Goal: Task Accomplishment & Management: Manage account settings

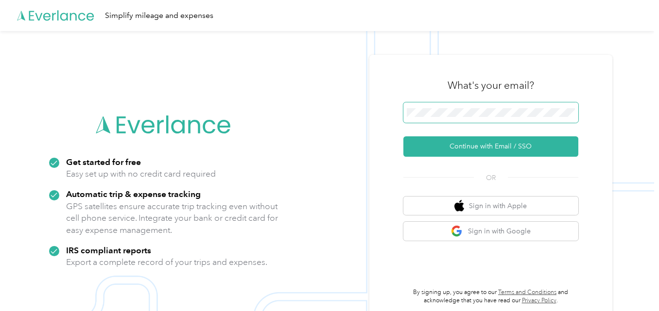
click at [403, 137] on button "Continue with Email / SSO" at bounding box center [490, 147] width 175 height 20
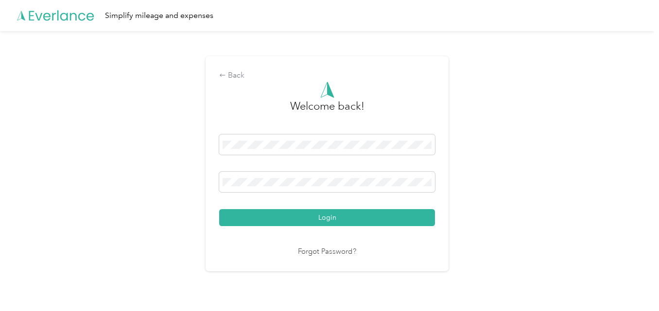
click at [330, 222] on button "Login" at bounding box center [327, 217] width 216 height 17
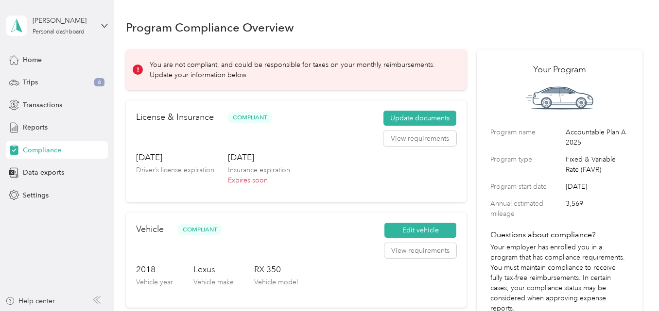
scroll to position [49, 0]
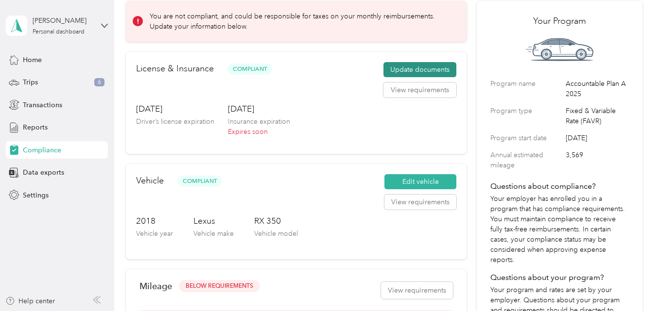
click at [423, 71] on button "Update documents" at bounding box center [419, 70] width 73 height 16
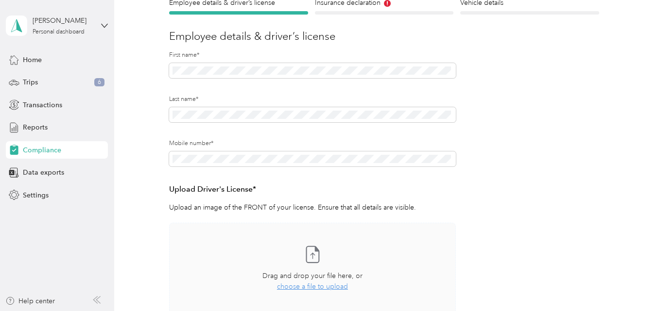
scroll to position [146, 0]
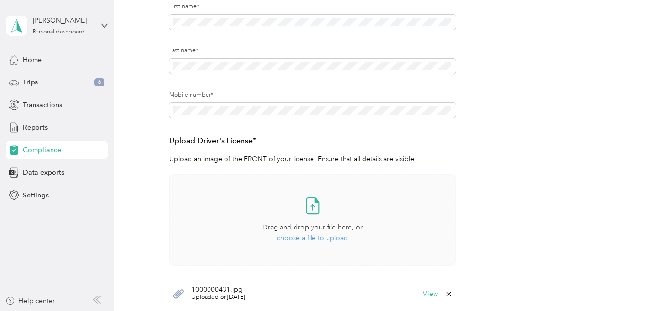
click at [325, 240] on span "choose a file to upload" at bounding box center [312, 238] width 71 height 8
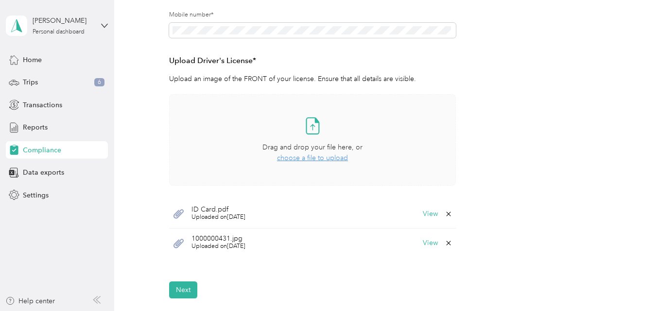
scroll to position [243, 0]
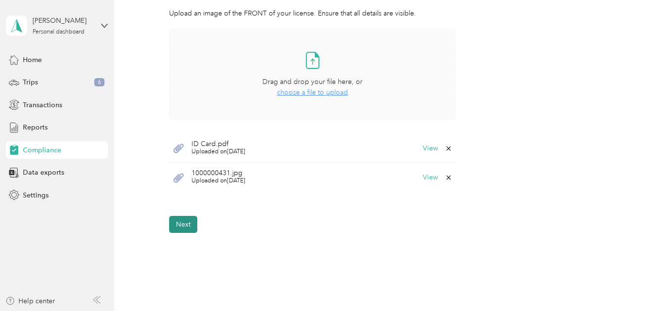
click at [187, 228] on button "Next" at bounding box center [183, 224] width 28 height 17
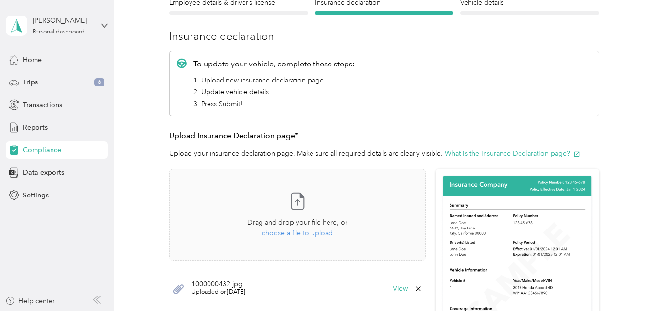
scroll to position [292, 0]
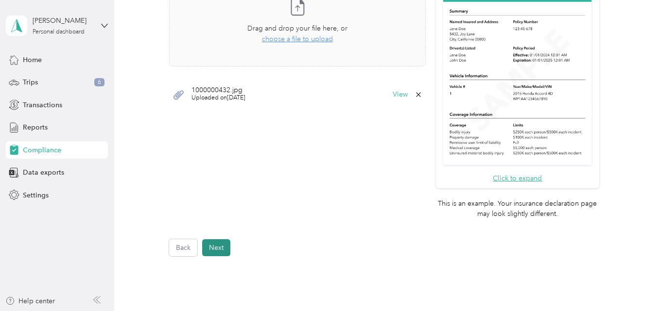
click at [204, 248] on button "Next" at bounding box center [216, 248] width 28 height 17
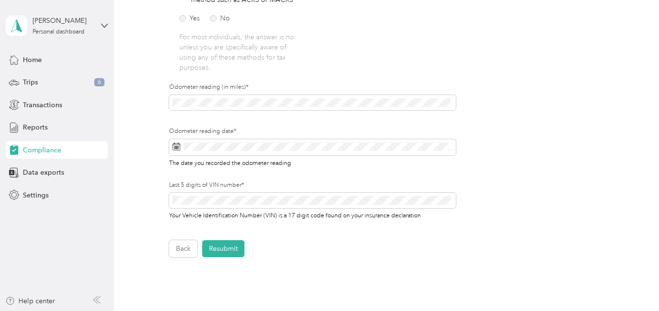
scroll to position [284, 0]
click at [229, 249] on button "Resubmit" at bounding box center [223, 248] width 42 height 17
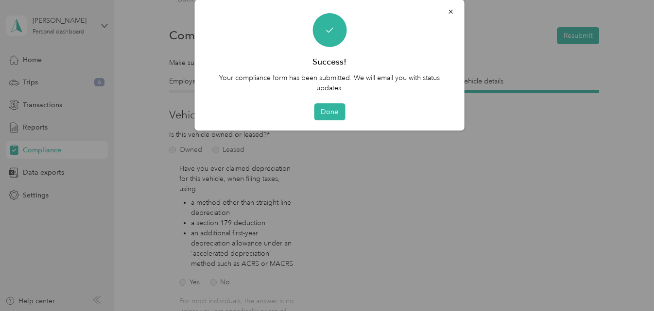
scroll to position [12, 0]
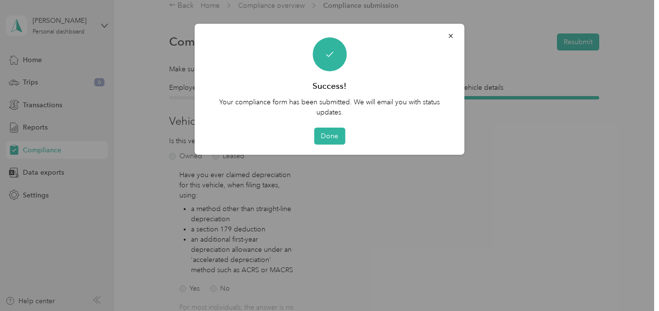
click at [330, 127] on div "Success! Your compliance form has been submitted. We will email you with status…" at bounding box center [330, 89] width 270 height 131
click at [325, 136] on button "Done" at bounding box center [329, 136] width 31 height 17
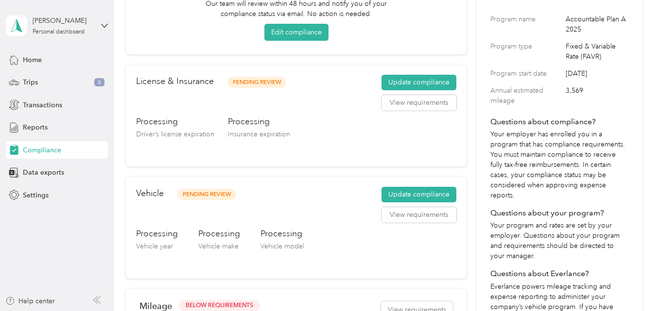
scroll to position [109, 0]
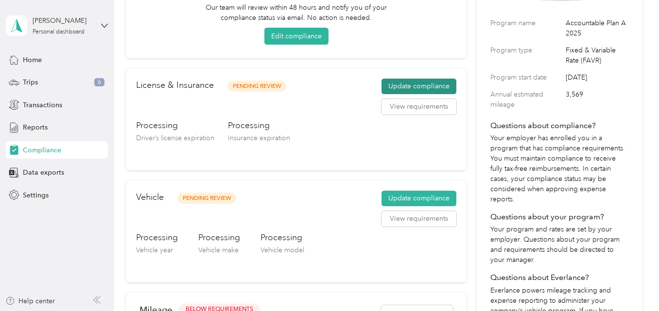
click at [419, 86] on button "Update compliance" at bounding box center [418, 87] width 75 height 16
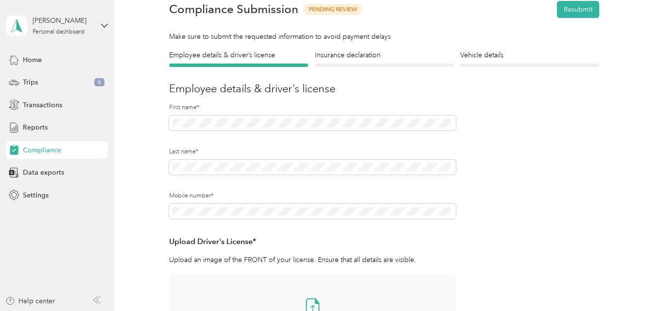
scroll to position [12, 0]
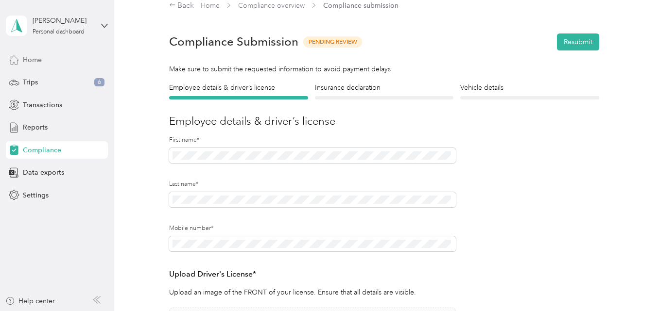
click at [35, 61] on span "Home" at bounding box center [32, 60] width 19 height 10
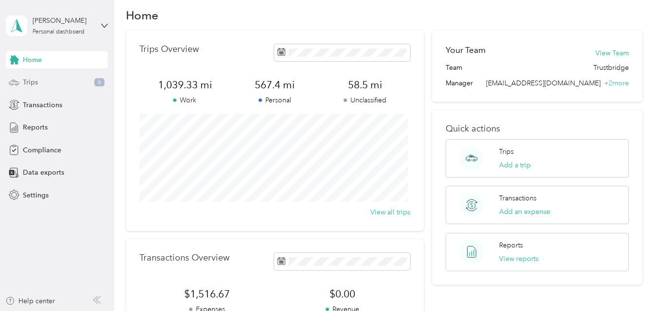
click at [24, 81] on span "Trips" at bounding box center [30, 82] width 15 height 10
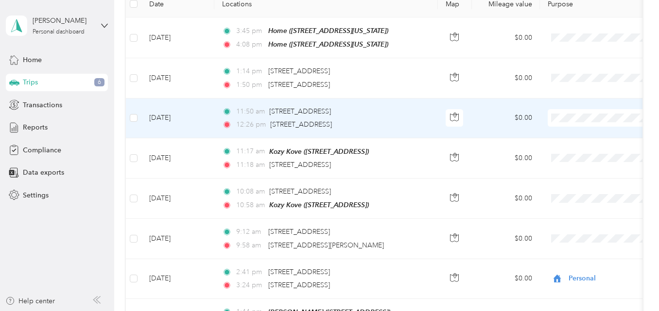
scroll to position [207, 0]
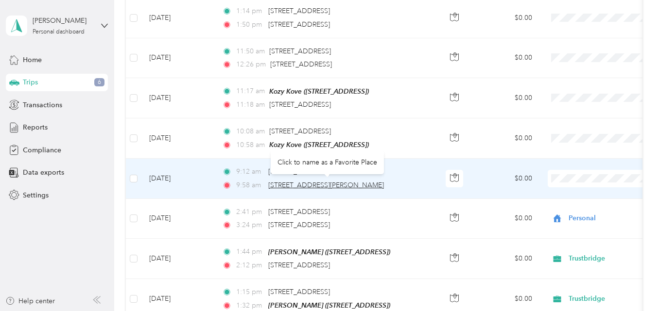
click at [302, 182] on span "[STREET_ADDRESS][PERSON_NAME]" at bounding box center [326, 185] width 116 height 8
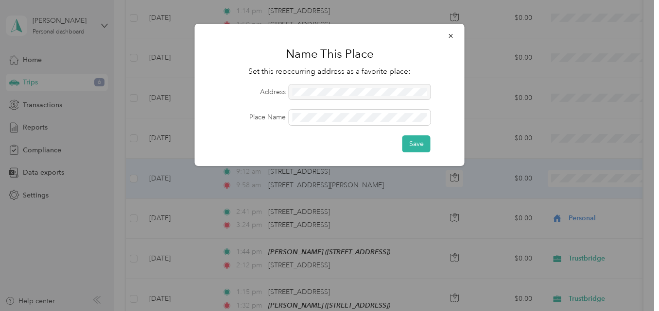
click at [313, 92] on div at bounding box center [359, 93] width 141 height 16
click at [452, 35] on icon "button" at bounding box center [451, 36] width 4 height 4
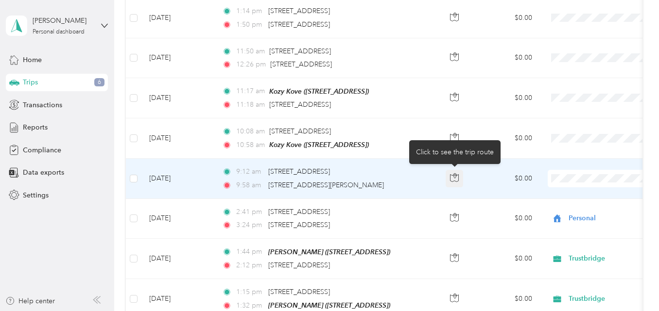
click at [454, 177] on icon "button" at bounding box center [454, 177] width 9 height 9
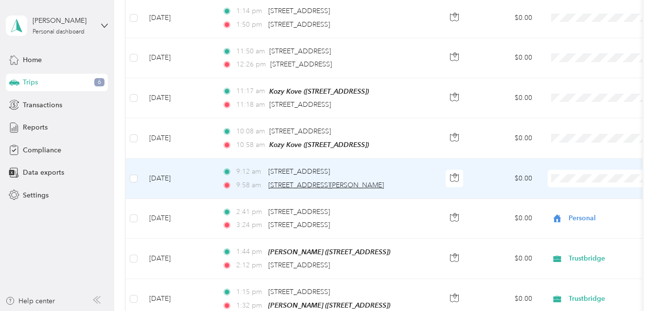
click at [337, 181] on span "[STREET_ADDRESS][PERSON_NAME]" at bounding box center [326, 185] width 116 height 8
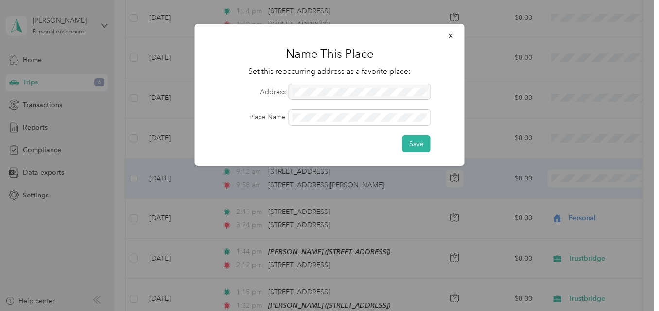
click at [320, 87] on div at bounding box center [359, 93] width 141 height 16
click at [451, 35] on icon "button" at bounding box center [451, 36] width 4 height 4
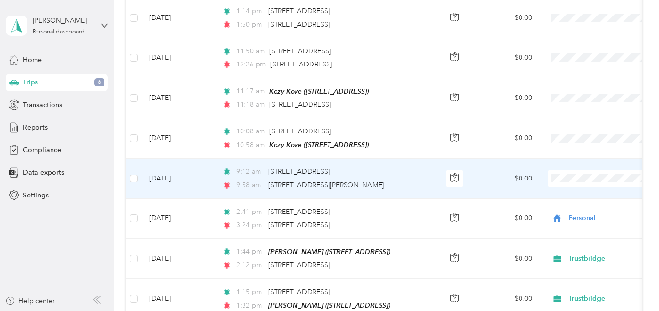
click at [247, 169] on span "9:12 am" at bounding box center [250, 172] width 28 height 11
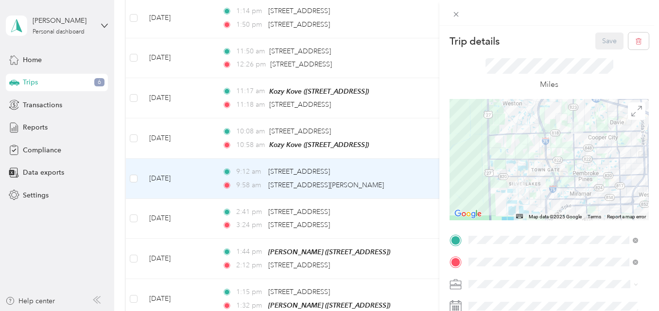
drag, startPoint x: 248, startPoint y: 183, endPoint x: 321, endPoint y: 184, distance: 73.4
click at [321, 184] on div "Trip details Save This trip cannot be edited because it is either under review,…" at bounding box center [329, 155] width 659 height 311
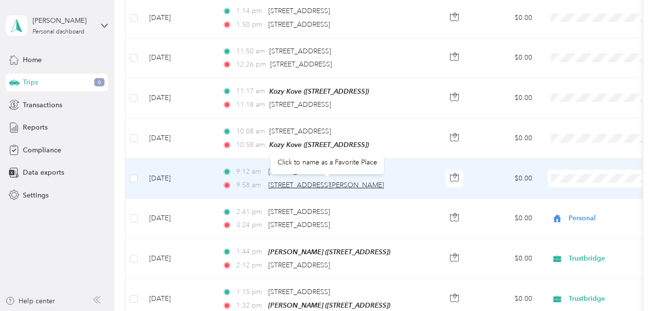
click at [272, 184] on span "[STREET_ADDRESS][PERSON_NAME]" at bounding box center [326, 185] width 116 height 8
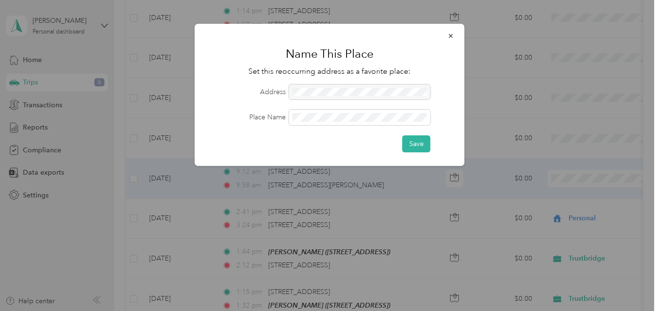
click at [239, 185] on div at bounding box center [329, 155] width 659 height 311
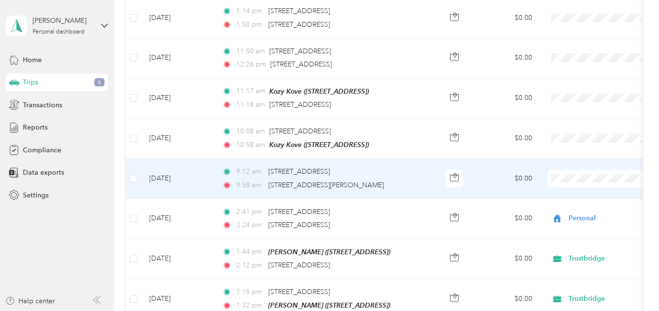
click at [243, 184] on span "9:58 am" at bounding box center [250, 185] width 28 height 11
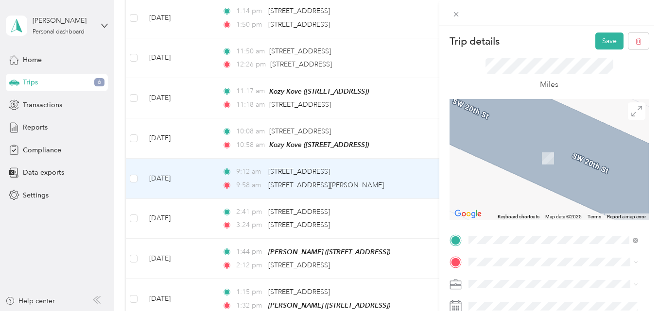
click at [528, 149] on span "[STREET_ADDRESS][US_STATE]" at bounding box center [535, 144] width 97 height 9
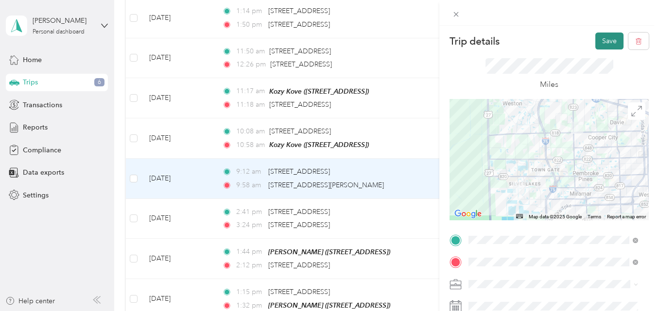
click at [608, 39] on button "Save" at bounding box center [609, 41] width 28 height 17
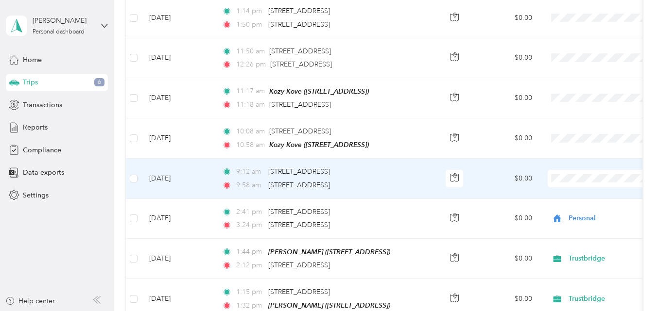
click at [579, 210] on span "Personal" at bounding box center [608, 208] width 90 height 10
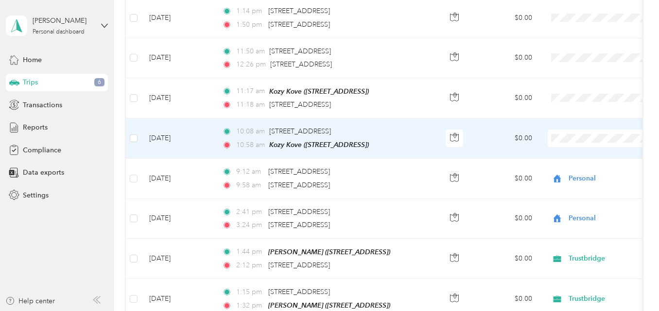
click at [586, 155] on span "Trustbridge" at bounding box center [608, 155] width 90 height 10
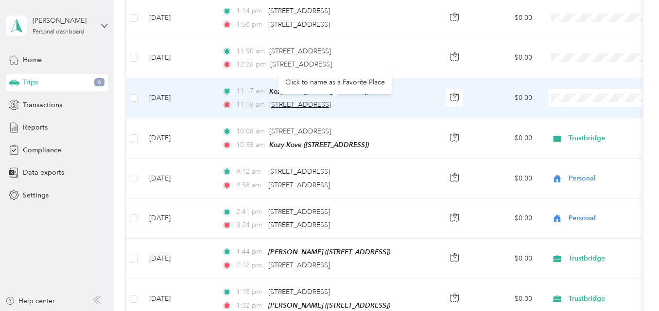
click at [331, 102] on span "[STREET_ADDRESS]" at bounding box center [300, 105] width 62 height 8
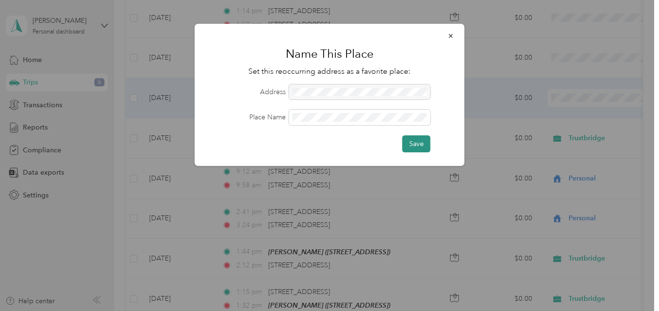
click at [412, 146] on button "Save" at bounding box center [416, 144] width 28 height 17
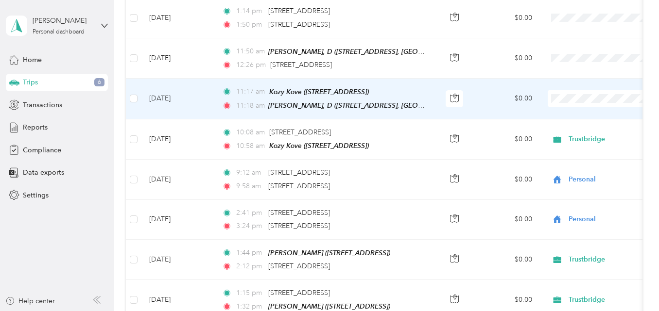
click at [571, 113] on span "Trustbridge" at bounding box center [608, 110] width 90 height 10
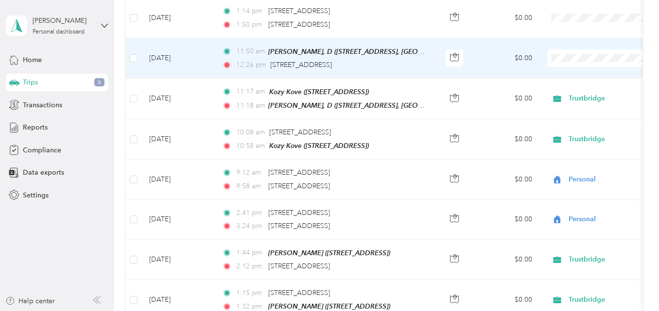
click at [578, 78] on ol "Trustbridge Personal" at bounding box center [598, 79] width 121 height 34
click at [573, 74] on span "Trustbridge" at bounding box center [608, 72] width 90 height 10
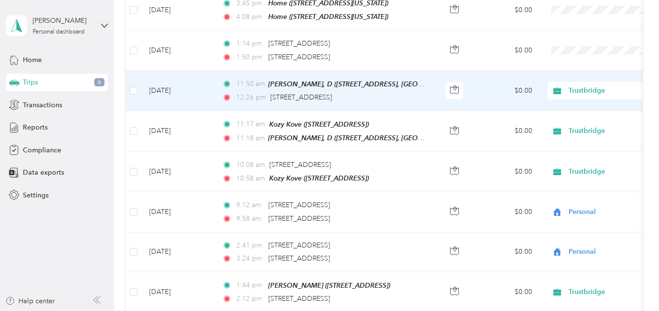
scroll to position [158, 0]
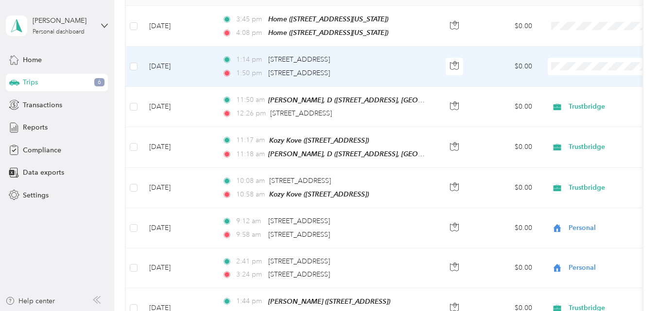
click at [576, 86] on span "Trustbridge" at bounding box center [608, 84] width 90 height 10
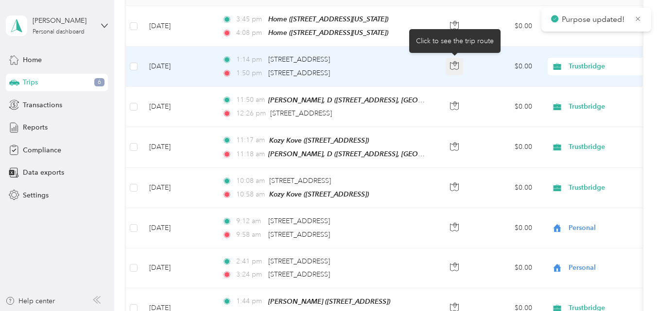
click at [457, 64] on icon "button" at bounding box center [454, 65] width 9 height 9
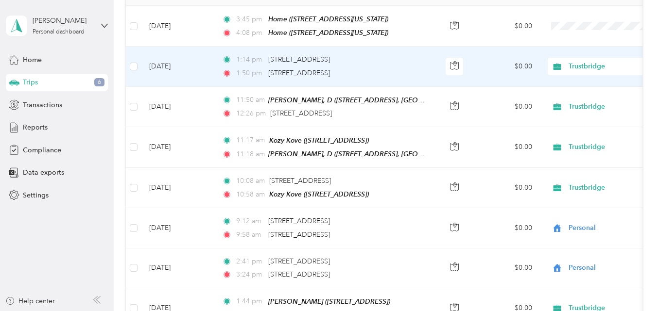
scroll to position [109, 0]
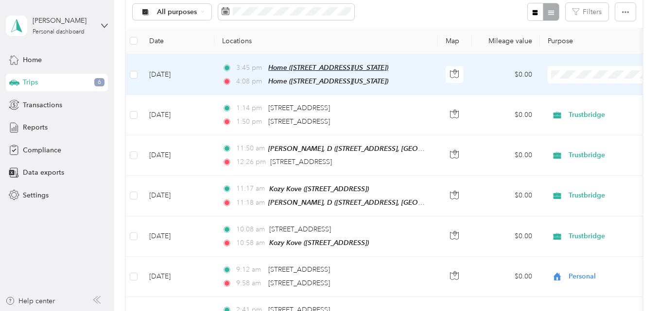
click at [345, 68] on span "Home ([STREET_ADDRESS][US_STATE])" at bounding box center [328, 68] width 120 height 8
click at [305, 46] on button "Edit Place" at bounding box center [298, 43] width 55 height 17
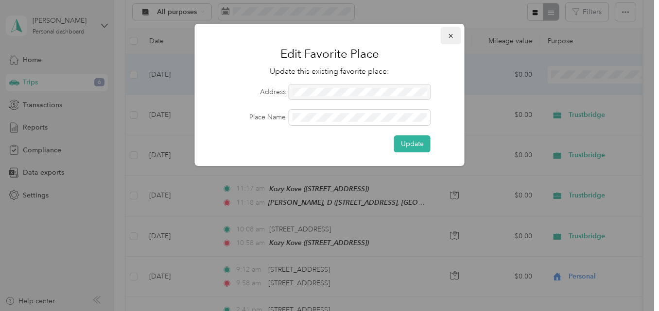
click at [450, 37] on icon "button" at bounding box center [451, 36] width 7 height 7
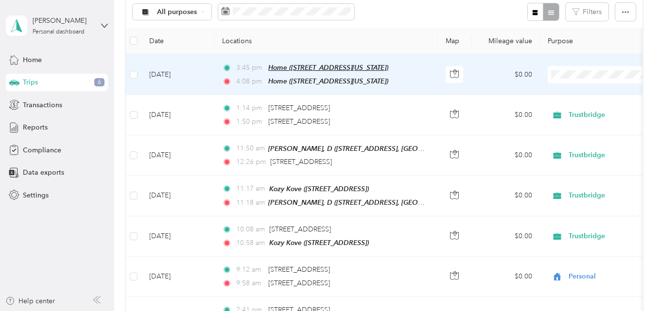
click at [281, 67] on span "Home ([STREET_ADDRESS][US_STATE])" at bounding box center [328, 68] width 120 height 8
click at [293, 81] on span "Home ([STREET_ADDRESS][US_STATE])" at bounding box center [328, 81] width 120 height 8
click at [350, 71] on div "Home ([STREET_ADDRESS][US_STATE]) Auto detected as a Favorite Place Edit Place" at bounding box center [331, 44] width 134 height 58
click at [245, 68] on span "3:45 pm" at bounding box center [250, 68] width 28 height 11
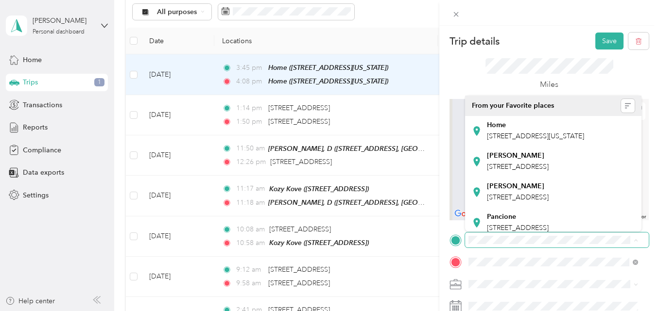
click at [563, 245] on span at bounding box center [557, 241] width 184 height 16
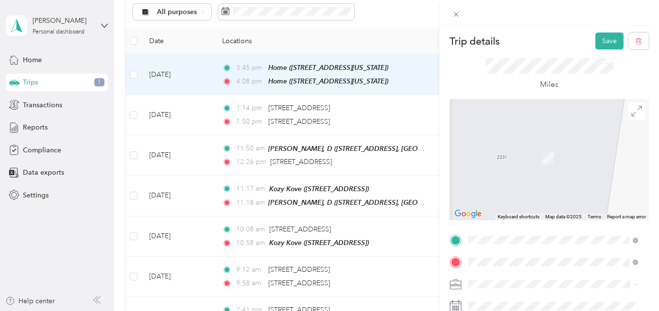
click at [525, 126] on span "[STREET_ADDRESS][US_STATE]" at bounding box center [535, 122] width 97 height 9
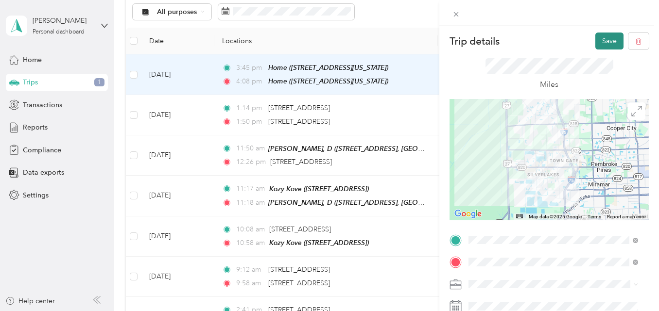
click at [601, 39] on button "Save" at bounding box center [609, 41] width 28 height 17
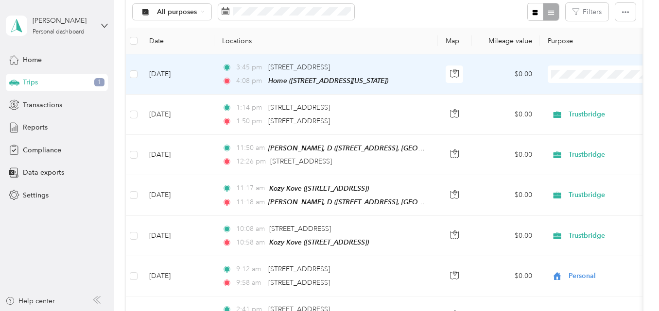
click at [575, 111] on li "Personal" at bounding box center [598, 109] width 121 height 17
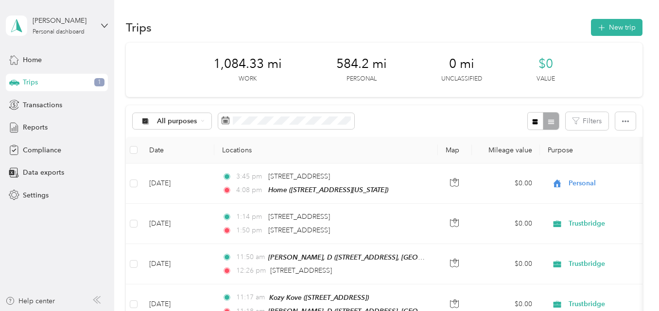
click at [24, 80] on span "Trips" at bounding box center [30, 82] width 15 height 10
click at [22, 60] on div "Home" at bounding box center [57, 59] width 102 height 17
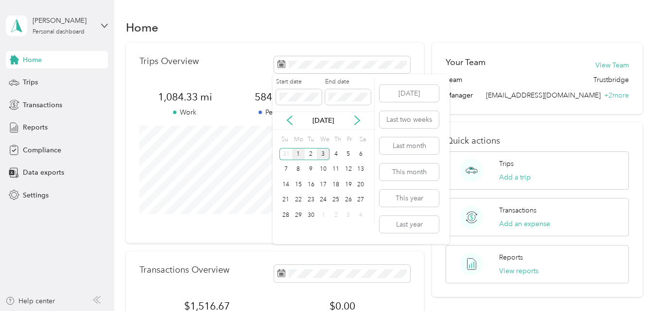
click at [300, 155] on div "1" at bounding box center [298, 154] width 13 height 12
click at [325, 156] on div "3" at bounding box center [323, 154] width 13 height 12
click at [288, 118] on icon at bounding box center [290, 121] width 10 height 10
click at [348, 153] on div "1" at bounding box center [348, 154] width 13 height 12
click at [286, 231] on div "31" at bounding box center [285, 231] width 13 height 12
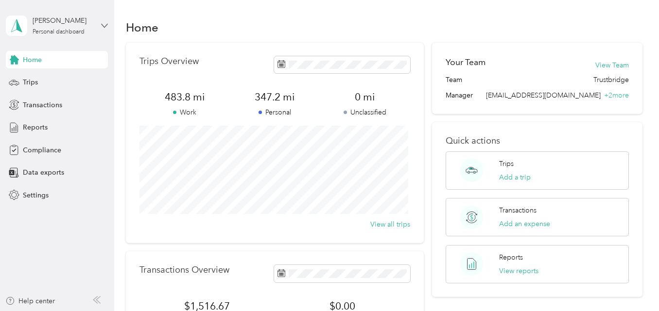
click at [104, 27] on icon at bounding box center [104, 25] width 7 height 7
click at [36, 81] on div "Log out" at bounding box center [108, 77] width 191 height 17
